Goal: Task Accomplishment & Management: Manage account settings

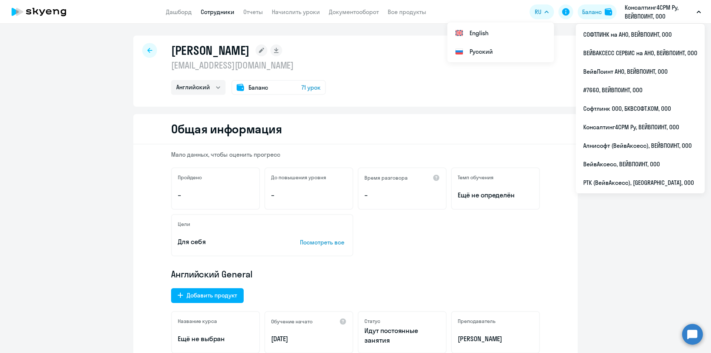
select select "english"
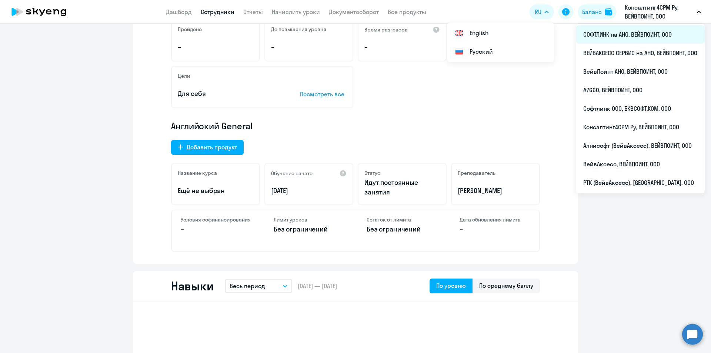
click at [617, 31] on li "СОФТЛИНК на АНО, ВЕЙВПОИНТ, ООО" at bounding box center [640, 34] width 129 height 19
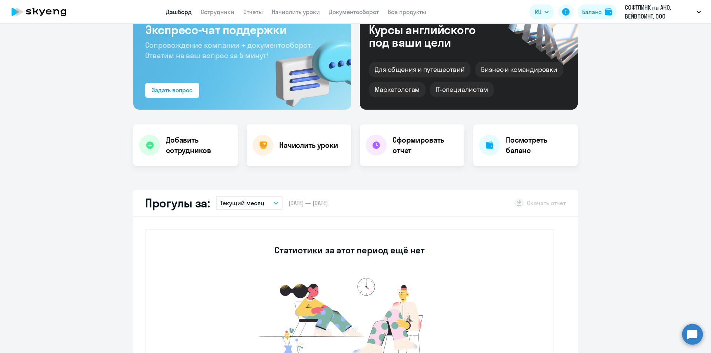
select select "30"
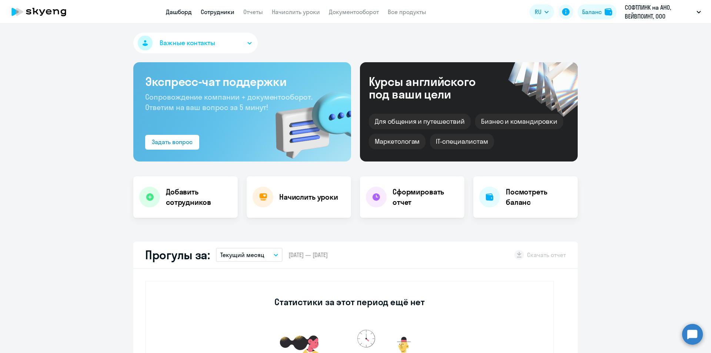
click at [218, 13] on link "Сотрудники" at bounding box center [218, 11] width 34 height 7
select select "30"
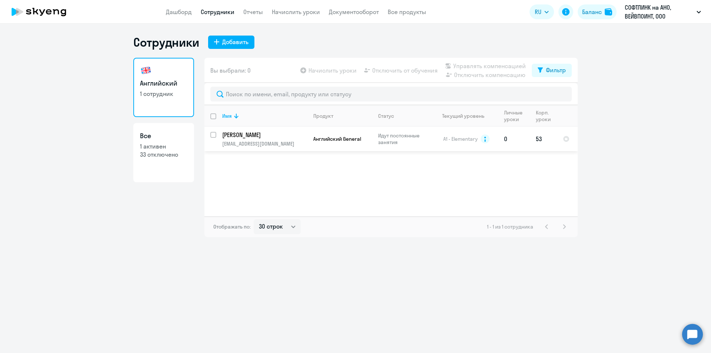
click at [212, 136] on input "select row 12677395" at bounding box center [217, 139] width 15 height 15
checkbox input "true"
click at [386, 69] on span "Отключить от обучения" at bounding box center [405, 70] width 66 height 9
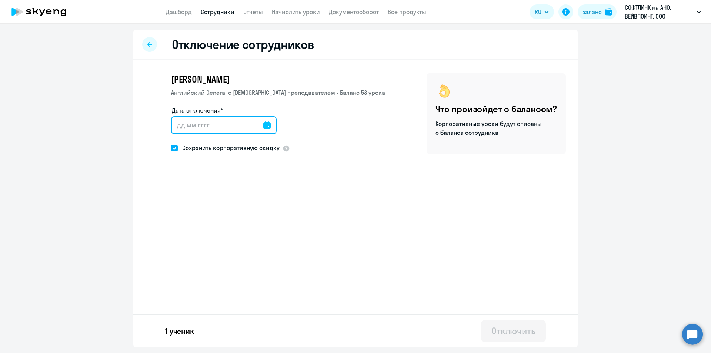
click at [202, 126] on input "Дата отключения*" at bounding box center [224, 125] width 106 height 18
click at [266, 126] on div at bounding box center [224, 125] width 106 height 18
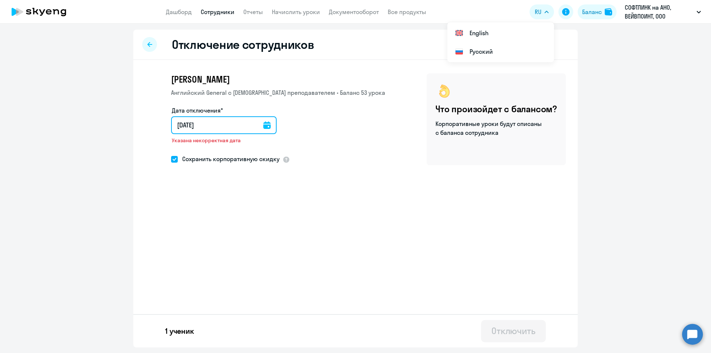
type input "[DATE]"
drag, startPoint x: 174, startPoint y: 160, endPoint x: 194, endPoint y: 164, distance: 20.1
click at [174, 160] on span at bounding box center [174, 159] width 7 height 7
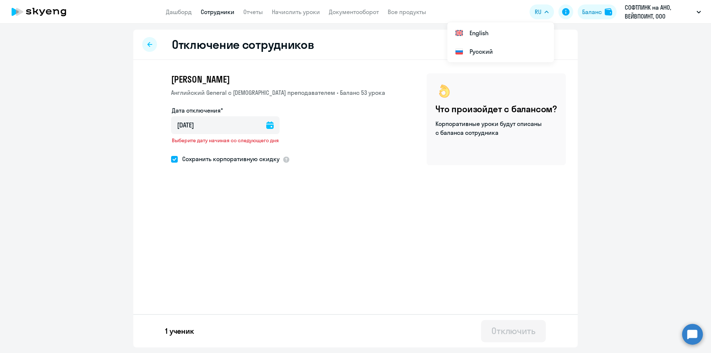
click at [171, 159] on input "Сохранить корпоративную скидку" at bounding box center [171, 159] width 0 height 0
checkbox input "false"
click at [563, 176] on div "[PERSON_NAME] [DEMOGRAPHIC_DATA] General с [DEMOGRAPHIC_DATA] преподавателем • …" at bounding box center [355, 138] width 445 height 156
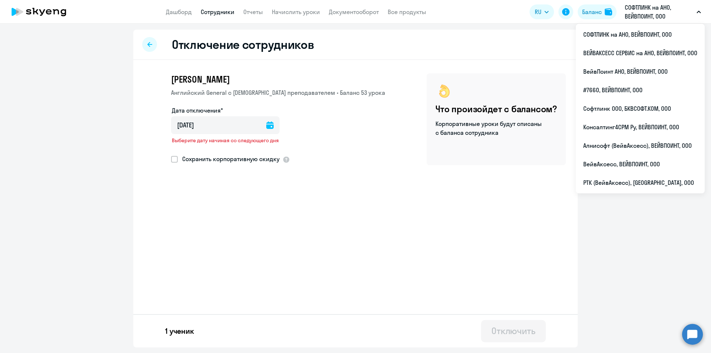
click at [147, 44] on icon at bounding box center [149, 44] width 5 height 5
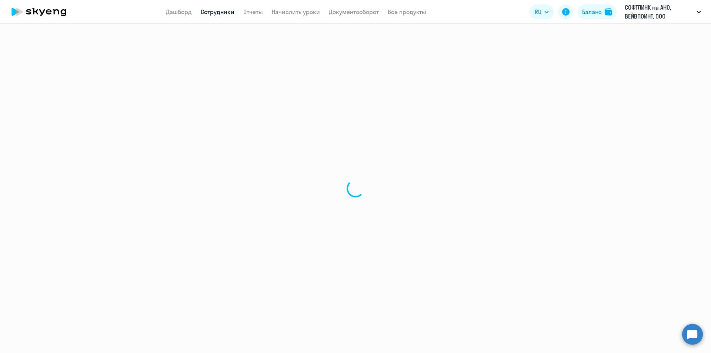
select select "30"
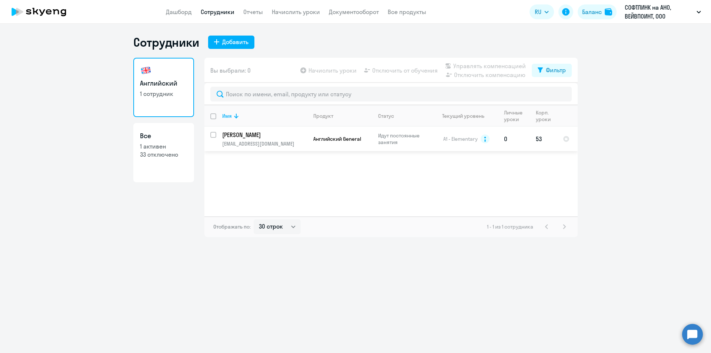
click at [538, 136] on td "53" at bounding box center [543, 139] width 27 height 24
select select "english"
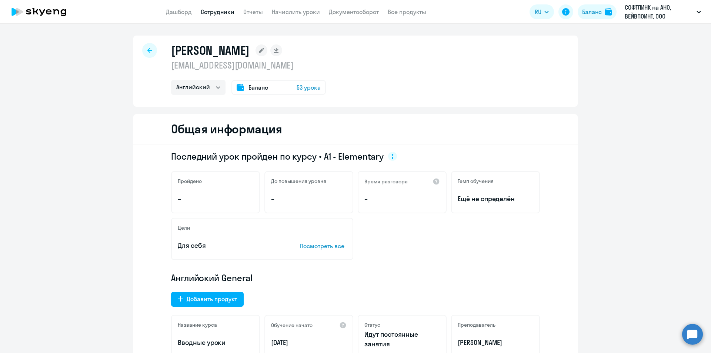
click at [253, 89] on span "Баланс" at bounding box center [259, 87] width 20 height 9
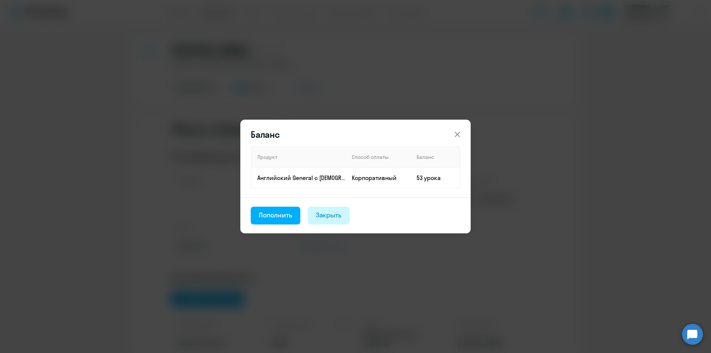
click at [339, 212] on div "Закрыть" at bounding box center [329, 215] width 26 height 10
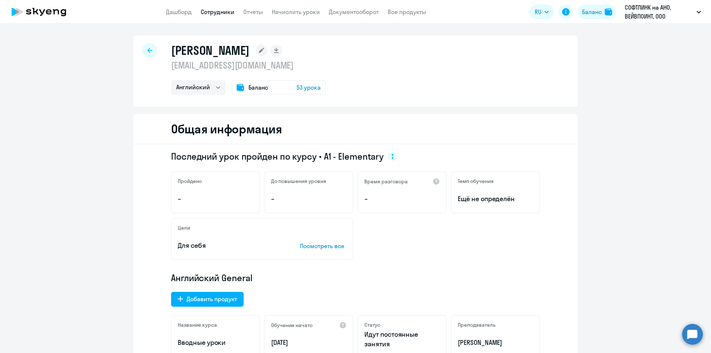
click at [142, 47] on div at bounding box center [149, 50] width 15 height 15
select select "30"
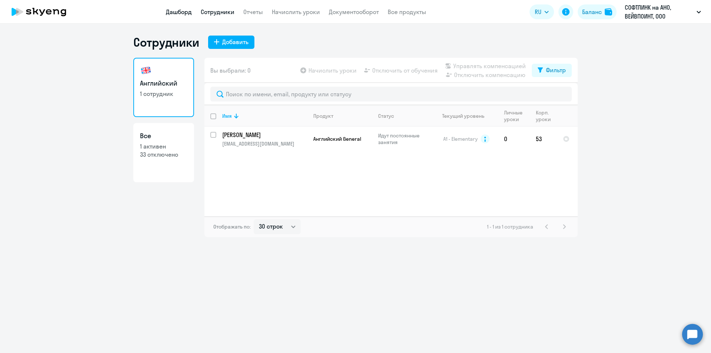
click at [178, 10] on link "Дашборд" at bounding box center [179, 11] width 26 height 7
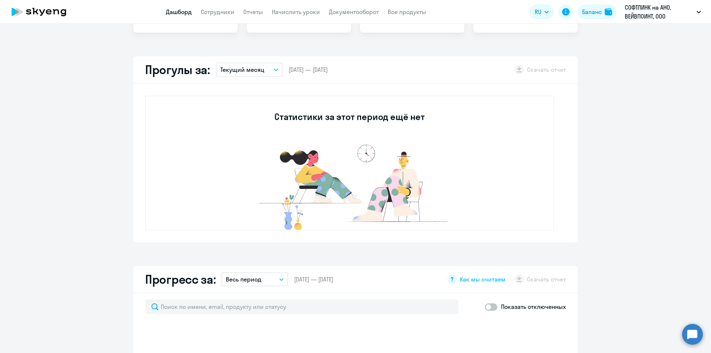
select select "30"
